Goal: Communication & Community: Answer question/provide support

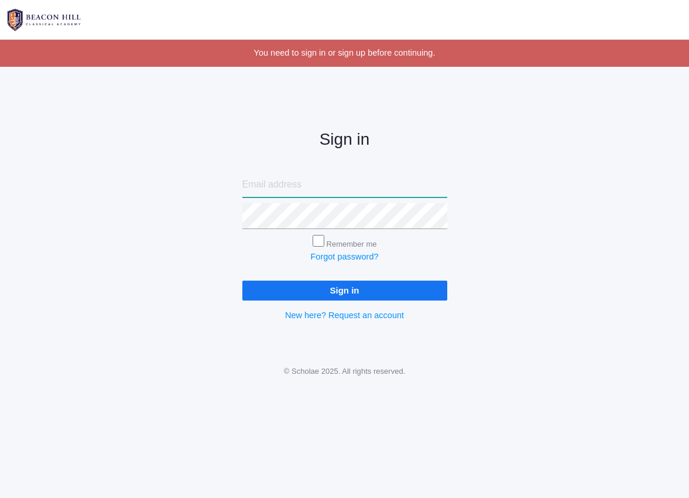
type input "[PERSON_NAME][EMAIL_ADDRESS][DOMAIN_NAME]"
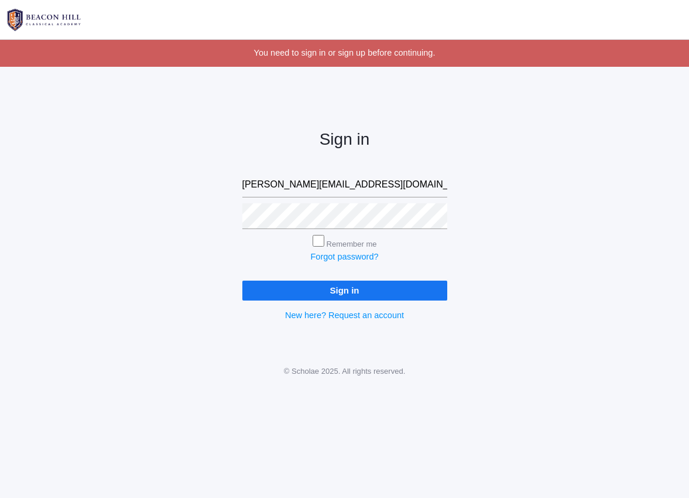
click at [343, 296] on input "Sign in" at bounding box center [344, 290] width 205 height 19
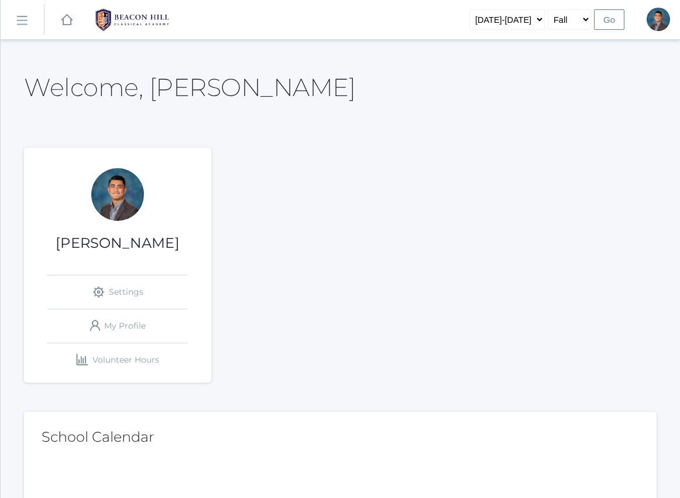
click at [18, 12] on link "icons/ui/navigation/hamburger Created with Sketch." at bounding box center [22, 20] width 43 height 32
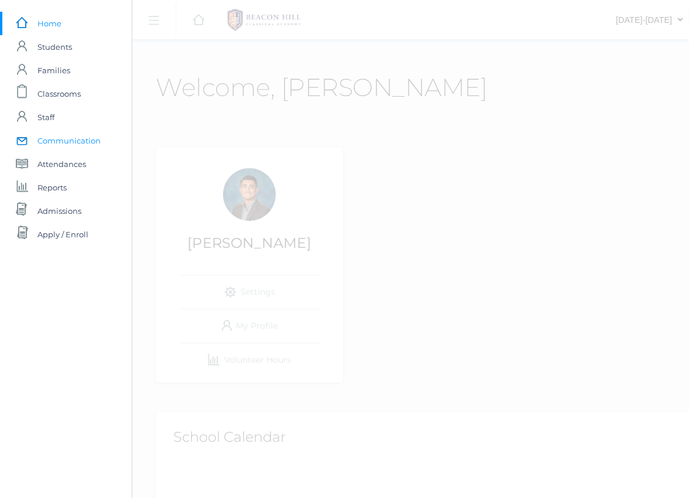
click at [61, 145] on span "Communication" at bounding box center [68, 140] width 63 height 23
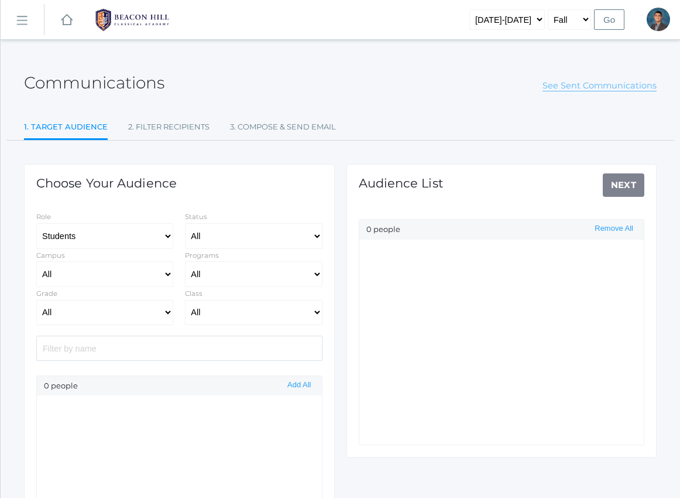
click at [583, 89] on link "See Sent Communications" at bounding box center [600, 85] width 114 height 11
select select "Enrolled"
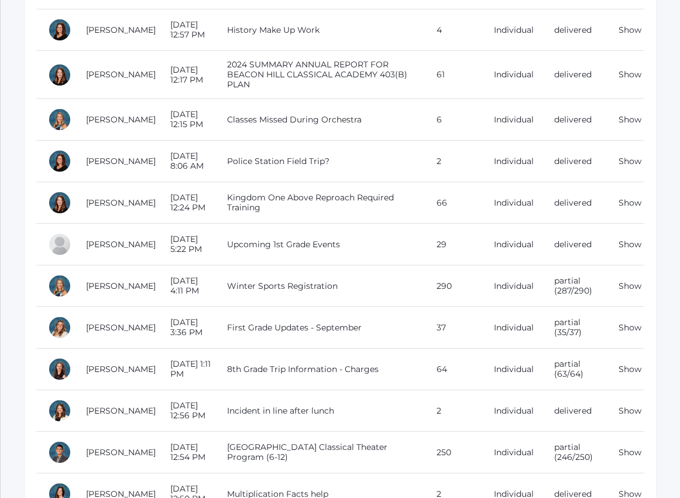
scroll to position [379, 0]
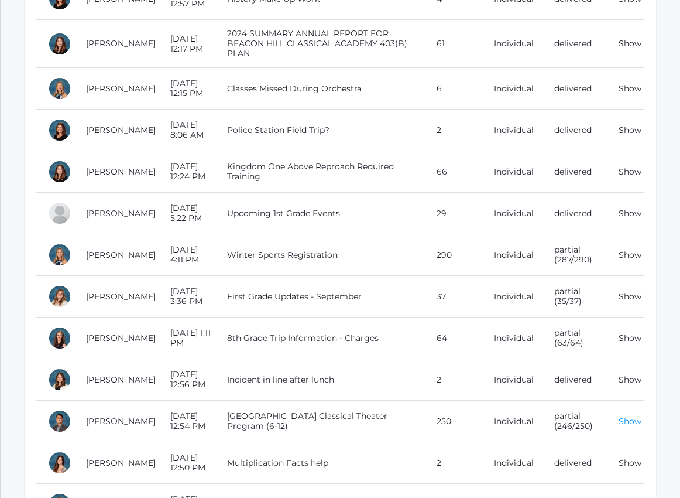
click at [637, 425] on link "Show" at bounding box center [630, 421] width 23 height 11
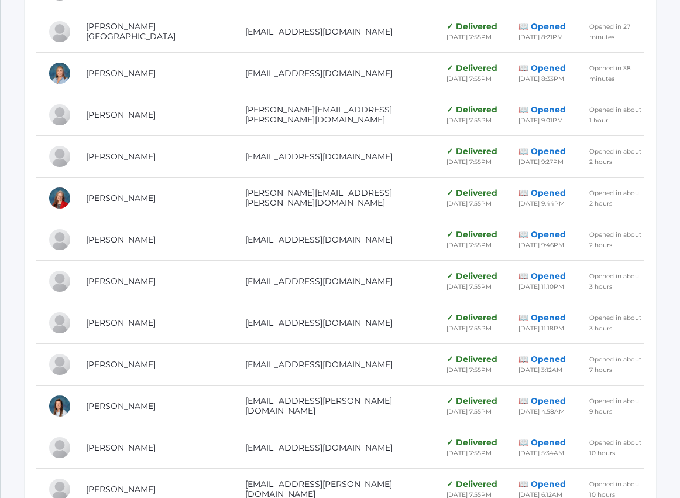
scroll to position [4544, 0]
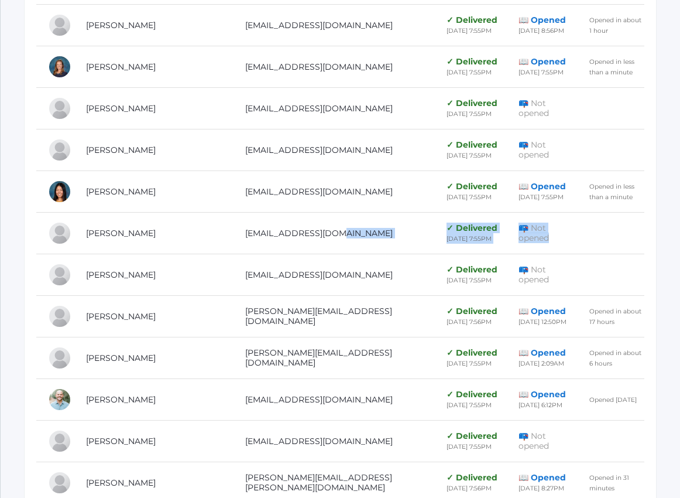
drag, startPoint x: 422, startPoint y: 253, endPoint x: 544, endPoint y: 252, distance: 121.8
click at [544, 252] on tr "[PERSON_NAME] [EMAIL_ADDRESS][DOMAIN_NAME] ✓ Delivered [DATE] 7:55PM 📪 Not open…" at bounding box center [340, 234] width 608 height 42
click at [578, 252] on td at bounding box center [611, 234] width 67 height 42
drag, startPoint x: 545, startPoint y: 252, endPoint x: 305, endPoint y: 235, distance: 240.1
click at [305, 234] on tr "[PERSON_NAME] [EMAIL_ADDRESS][DOMAIN_NAME] ✓ Delivered [DATE] 7:55PM 📪 Not open…" at bounding box center [340, 234] width 608 height 42
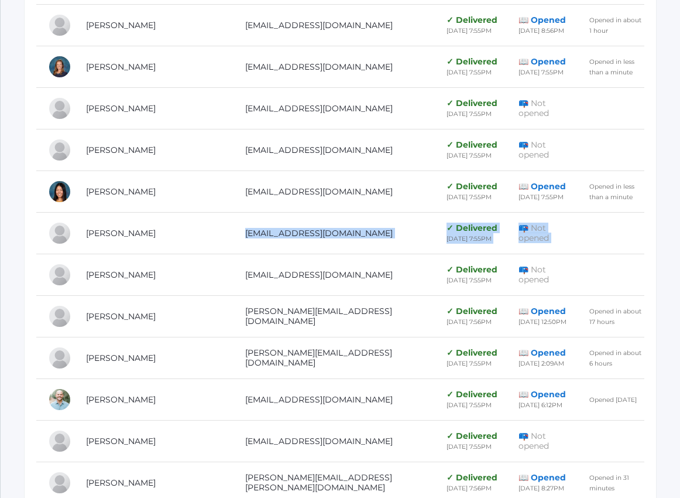
click at [305, 235] on td "[EMAIL_ADDRESS][DOMAIN_NAME]" at bounding box center [334, 234] width 201 height 42
drag, startPoint x: 305, startPoint y: 235, endPoint x: 538, endPoint y: 255, distance: 233.9
click at [538, 254] on tr "[PERSON_NAME] [EMAIL_ADDRESS][DOMAIN_NAME] ✓ Delivered [DATE] 7:55PM 📪 Not open…" at bounding box center [340, 234] width 608 height 42
click at [538, 254] on td "📪 Not opened" at bounding box center [542, 234] width 71 height 42
drag, startPoint x: 538, startPoint y: 255, endPoint x: 191, endPoint y: 235, distance: 347.2
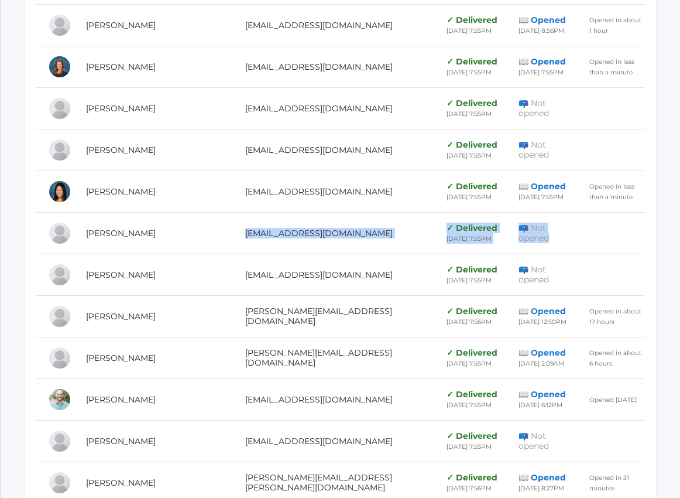
click at [192, 235] on tr "[PERSON_NAME] [EMAIL_ADDRESS][DOMAIN_NAME] ✓ Delivered [DATE] 7:55PM 📪 Not open…" at bounding box center [340, 234] width 608 height 42
click at [191, 235] on td "[PERSON_NAME]" at bounding box center [153, 234] width 159 height 42
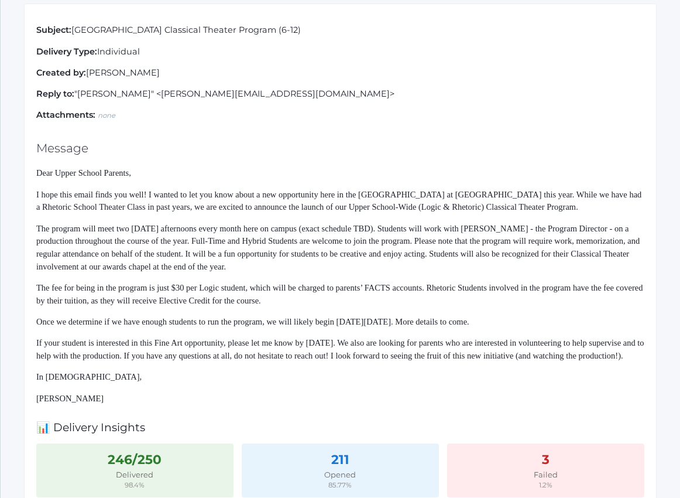
scroll to position [0, 0]
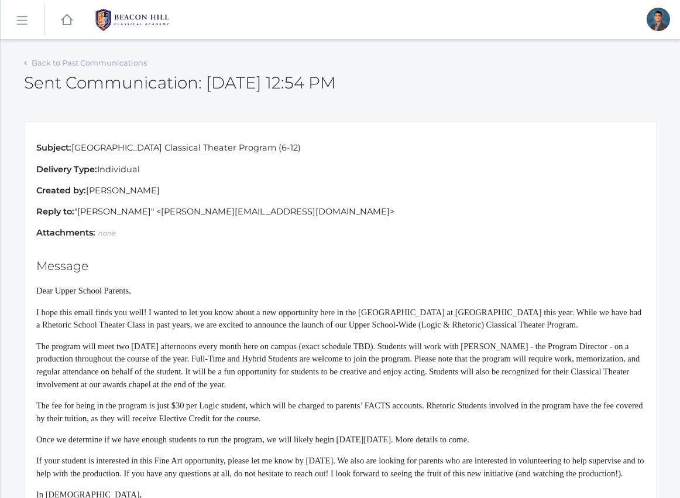
drag, startPoint x: 331, startPoint y: 152, endPoint x: 81, endPoint y: 145, distance: 250.2
click at [81, 145] on p "Subject: [GEOGRAPHIC_DATA] Classical Theater Program (6-12)" at bounding box center [340, 148] width 608 height 13
drag, startPoint x: 81, startPoint y: 145, endPoint x: 354, endPoint y: 145, distance: 273.5
click at [350, 145] on p "Subject: [GEOGRAPHIC_DATA] Classical Theater Program (6-12)" at bounding box center [340, 148] width 608 height 13
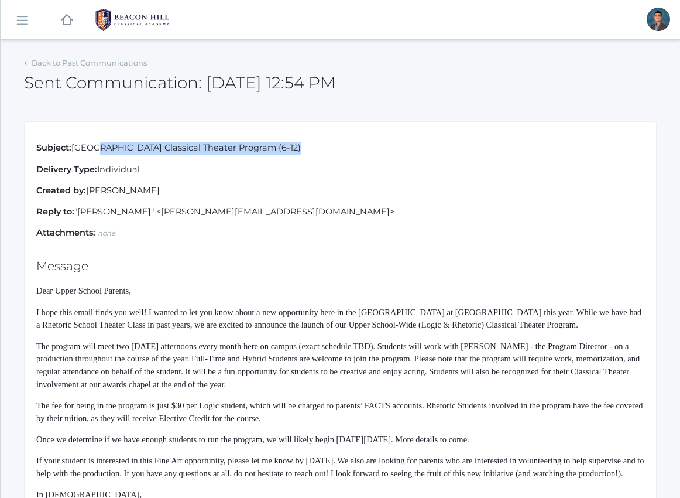
click at [354, 145] on p "Subject: [GEOGRAPHIC_DATA] Classical Theater Program (6-12)" at bounding box center [340, 148] width 608 height 13
drag, startPoint x: 354, startPoint y: 145, endPoint x: 69, endPoint y: 143, distance: 285.2
click at [69, 143] on p "Subject: [GEOGRAPHIC_DATA] Classical Theater Program (6-12)" at bounding box center [340, 148] width 608 height 13
click at [68, 142] on strong "Subject:" at bounding box center [53, 147] width 35 height 11
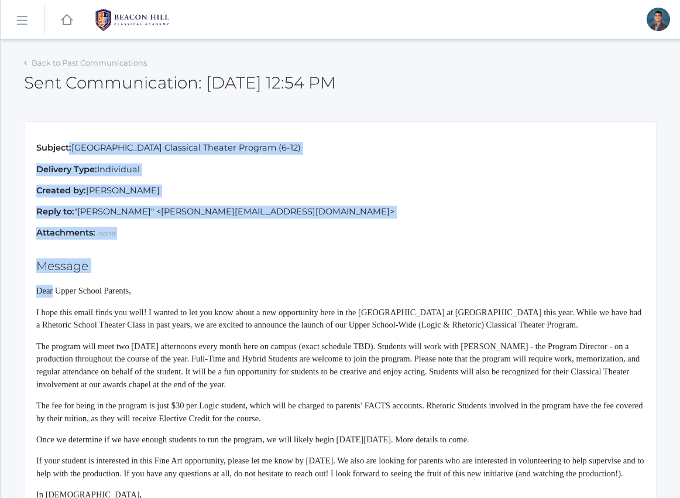
drag, startPoint x: 68, startPoint y: 142, endPoint x: 270, endPoint y: 279, distance: 243.8
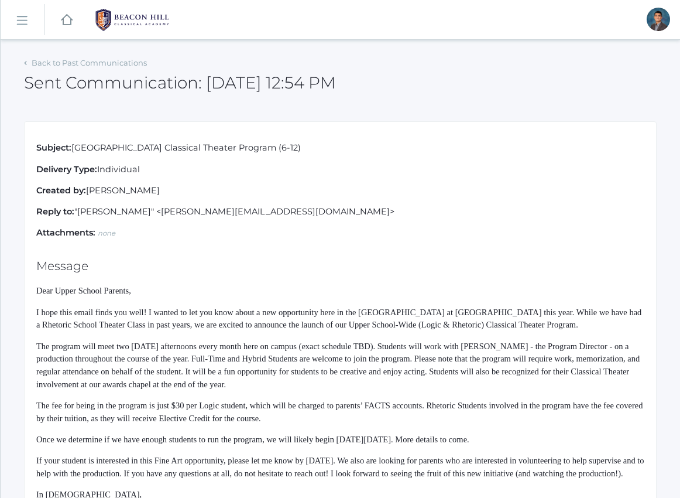
click at [277, 288] on p "Dear Upper School Parents," at bounding box center [340, 291] width 608 height 13
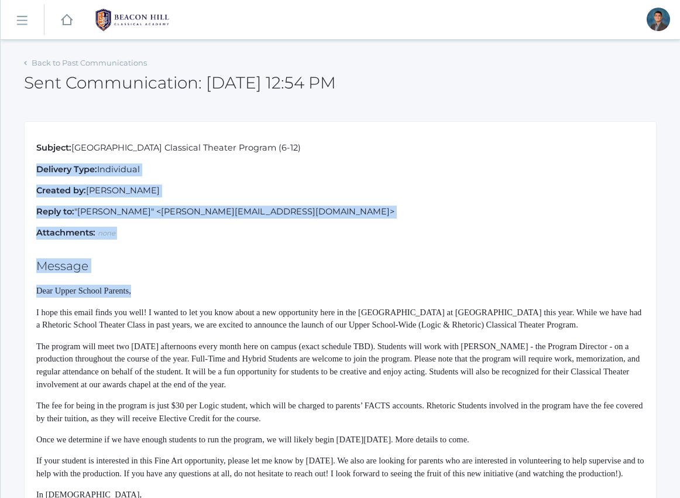
drag, startPoint x: 268, startPoint y: 265, endPoint x: 204, endPoint y: 156, distance: 126.5
drag, startPoint x: 204, startPoint y: 156, endPoint x: 282, endPoint y: 363, distance: 221.5
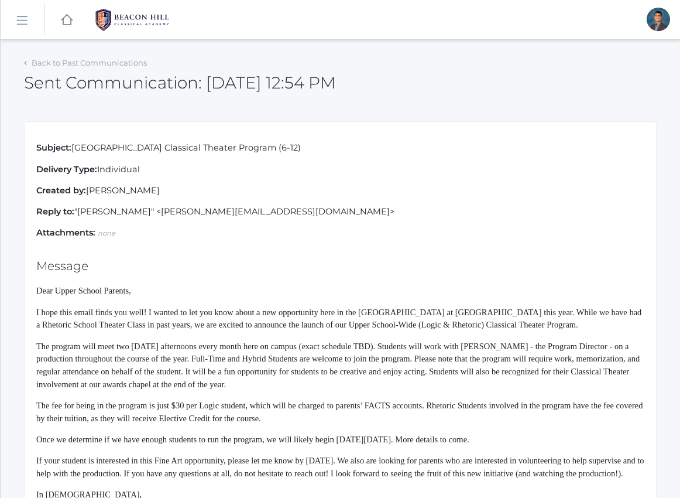
click at [282, 363] on span "The program will meet two [DATE] afternoons every month here on campus (exact s…" at bounding box center [338, 364] width 604 height 47
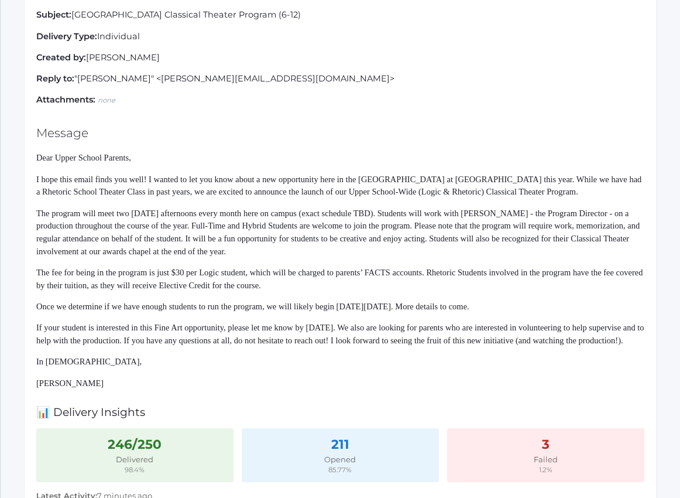
scroll to position [153, 0]
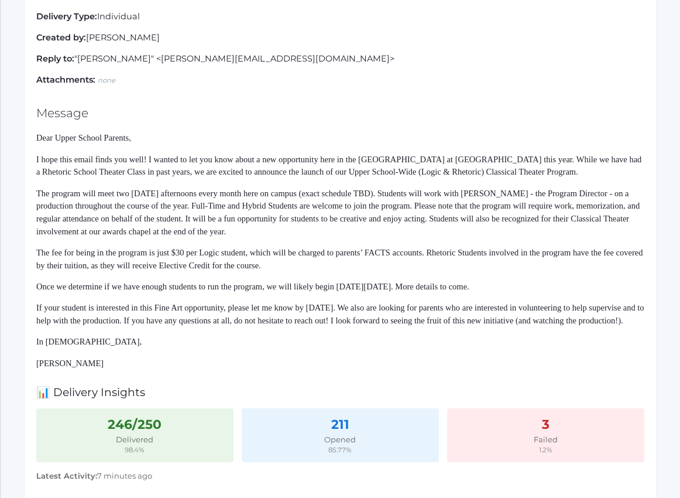
drag, startPoint x: 292, startPoint y: 293, endPoint x: 319, endPoint y: 341, distance: 55.1
drag, startPoint x: 319, startPoint y: 341, endPoint x: 254, endPoint y: 141, distance: 211.3
click at [254, 141] on p "Dear Upper School Parents," at bounding box center [340, 138] width 608 height 13
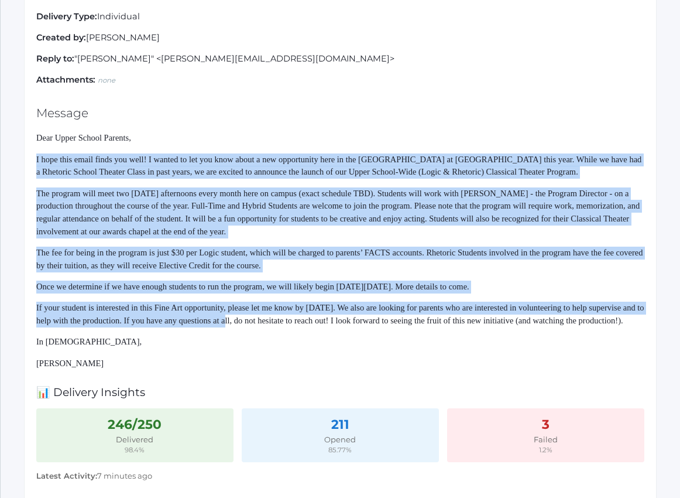
drag, startPoint x: 254, startPoint y: 141, endPoint x: 309, endPoint y: 353, distance: 219.2
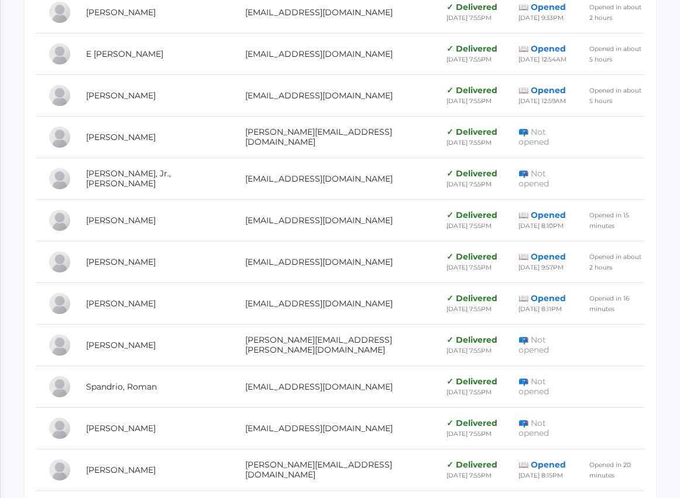
scroll to position [1274, 0]
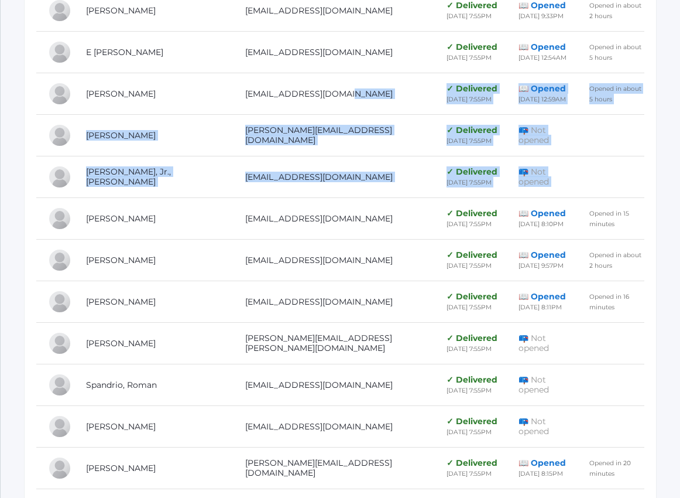
drag, startPoint x: 320, startPoint y: 127, endPoint x: 598, endPoint y: 203, distance: 288.2
click at [598, 198] on td at bounding box center [611, 177] width 67 height 42
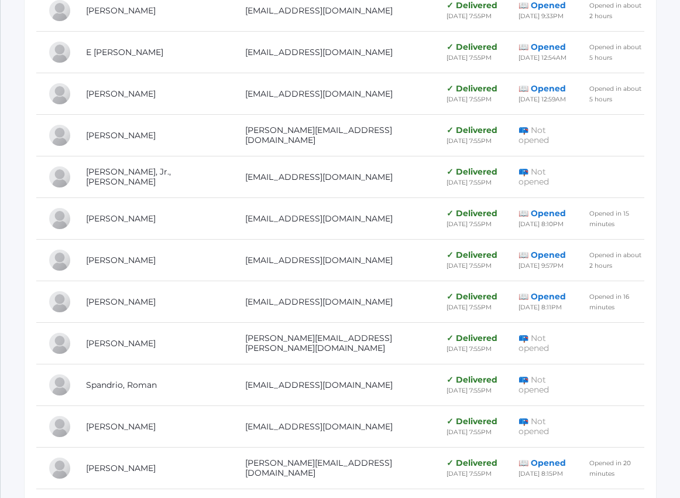
scroll to position [1407, 0]
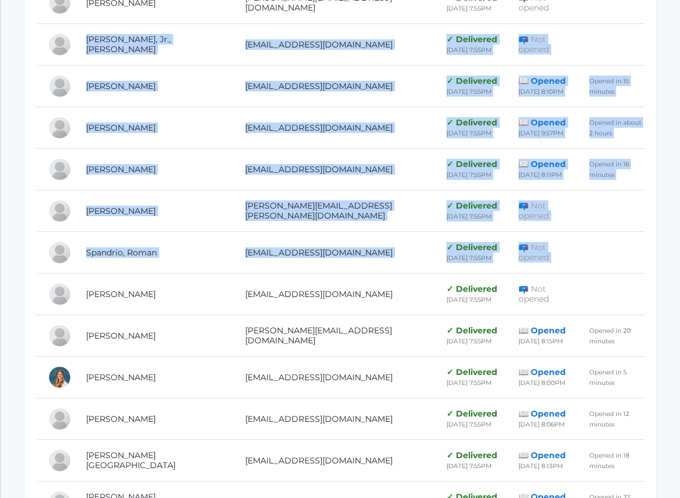
drag, startPoint x: 582, startPoint y: 48, endPoint x: 639, endPoint y: 282, distance: 240.7
click at [639, 273] on td at bounding box center [611, 253] width 67 height 42
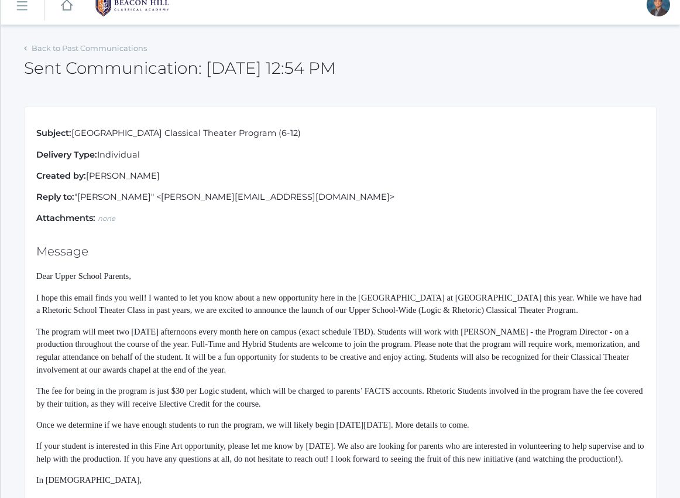
scroll to position [0, 0]
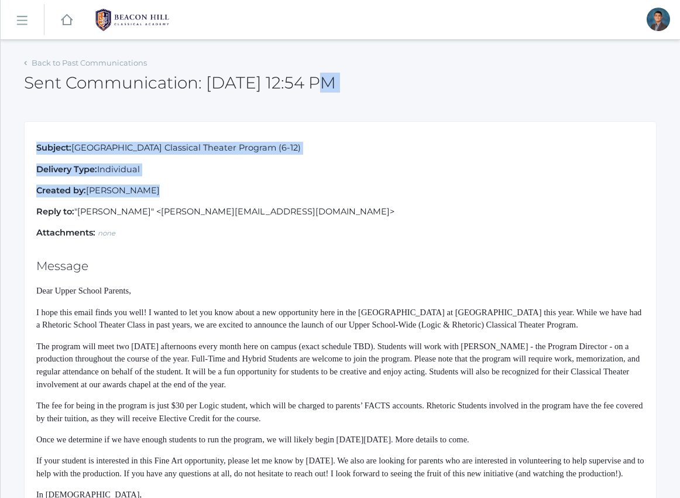
drag, startPoint x: 229, startPoint y: 90, endPoint x: 310, endPoint y: 208, distance: 143.6
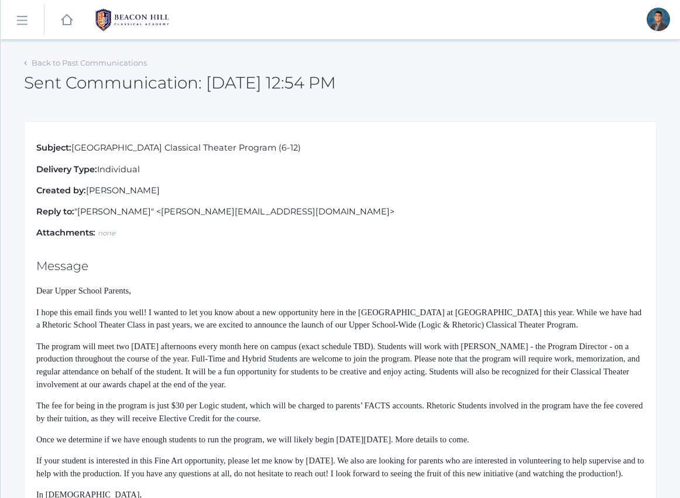
click at [310, 208] on p "Reply to: "[PERSON_NAME]" <[PERSON_NAME][EMAIL_ADDRESS][DOMAIN_NAME]>" at bounding box center [340, 212] width 608 height 13
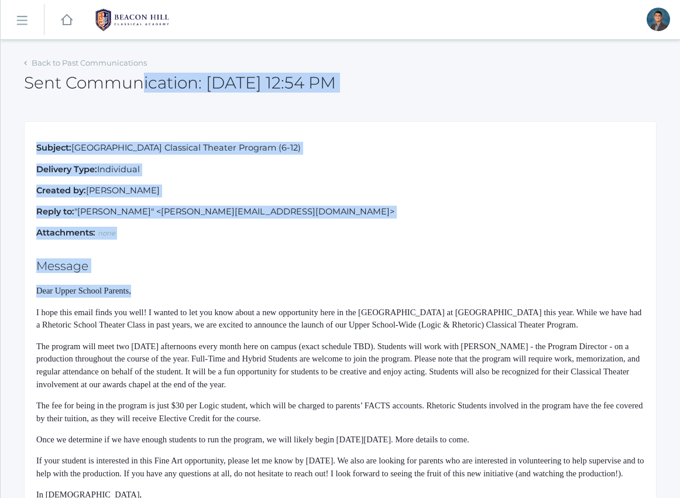
drag, startPoint x: 193, startPoint y: 64, endPoint x: 303, endPoint y: 306, distance: 265.0
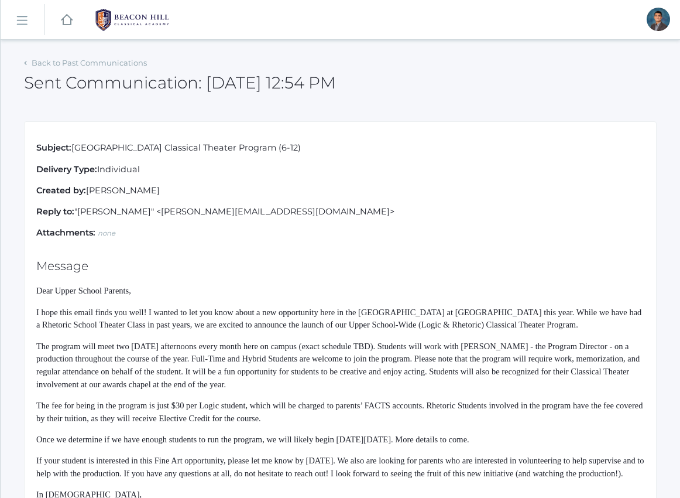
click at [303, 306] on p "I hope this email finds you well! I wanted to let you know about a new opportun…" at bounding box center [340, 319] width 608 height 26
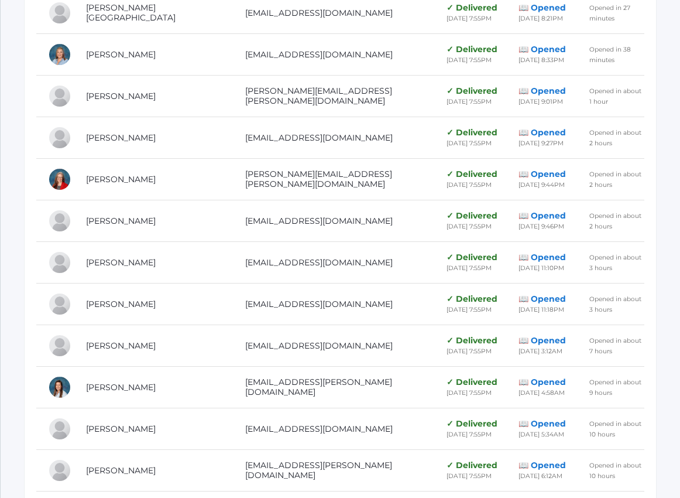
scroll to position [2458, 0]
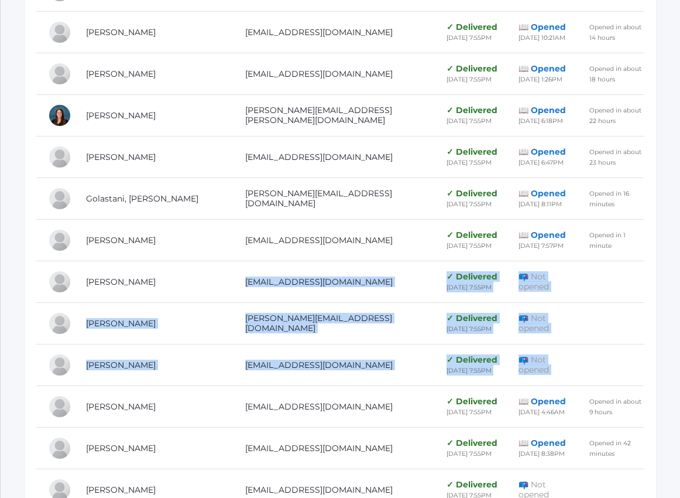
drag, startPoint x: 272, startPoint y: 289, endPoint x: 545, endPoint y: 384, distance: 288.9
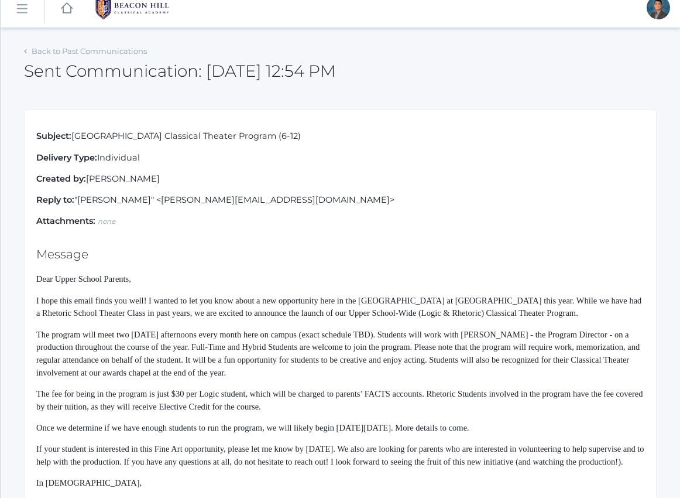
scroll to position [0, 0]
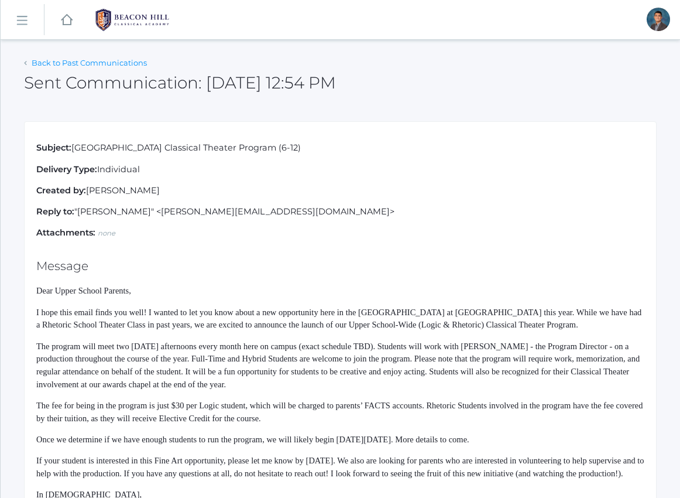
click at [51, 66] on link "Back to Past Communications" at bounding box center [89, 62] width 115 height 9
